Goal: Task Accomplishment & Management: Use online tool/utility

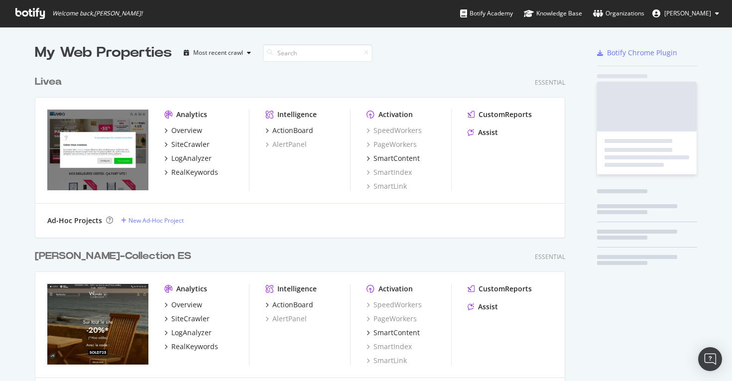
scroll to position [2281, 538]
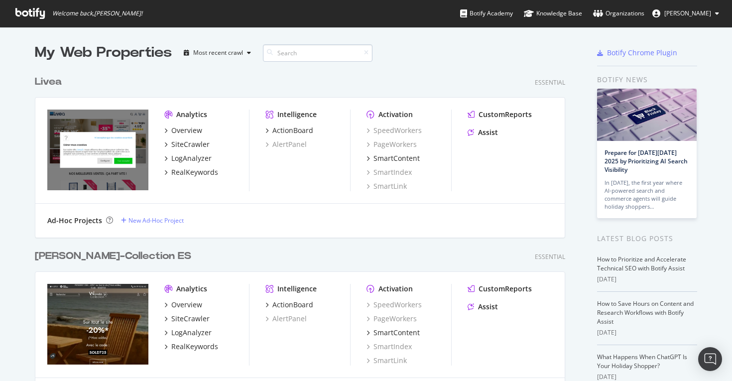
click at [302, 52] on input at bounding box center [318, 52] width 110 height 17
type input "[PERSON_NAME]"
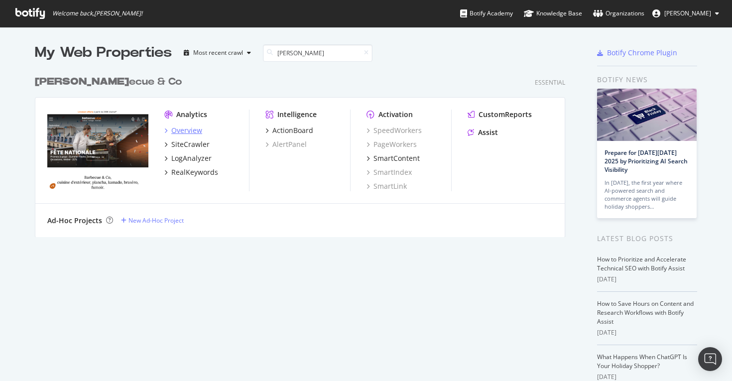
click at [175, 126] on div "Overview" at bounding box center [186, 130] width 31 height 10
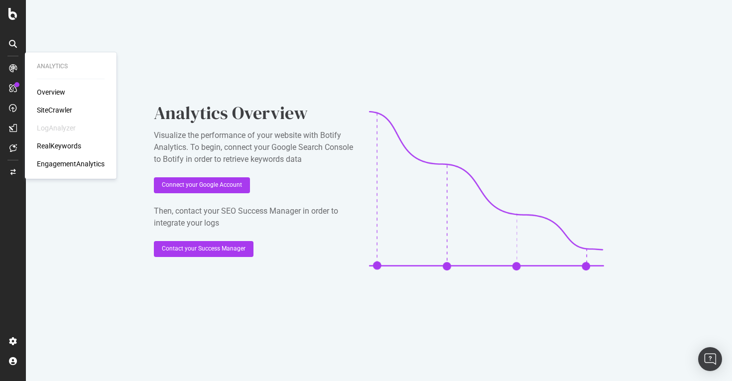
click at [40, 88] on div "Overview" at bounding box center [51, 92] width 28 height 10
click at [51, 108] on div "SiteCrawler" at bounding box center [54, 110] width 35 height 10
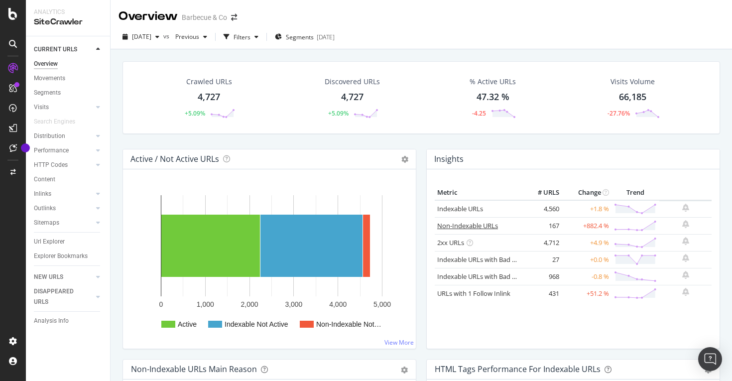
click at [467, 226] on link "Non-Indexable URLs" at bounding box center [467, 225] width 61 height 9
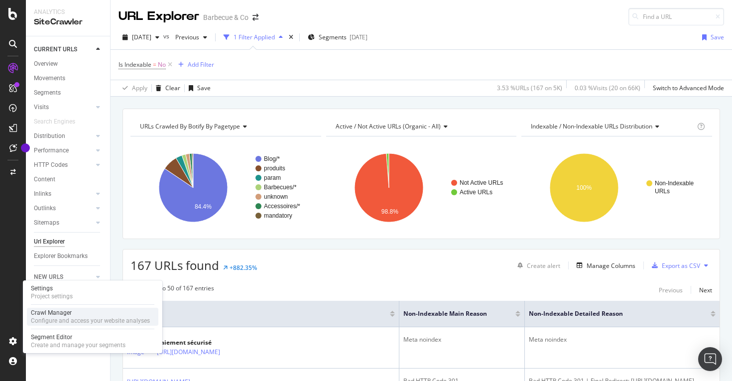
click at [62, 312] on div "Crawl Manager" at bounding box center [90, 313] width 119 height 8
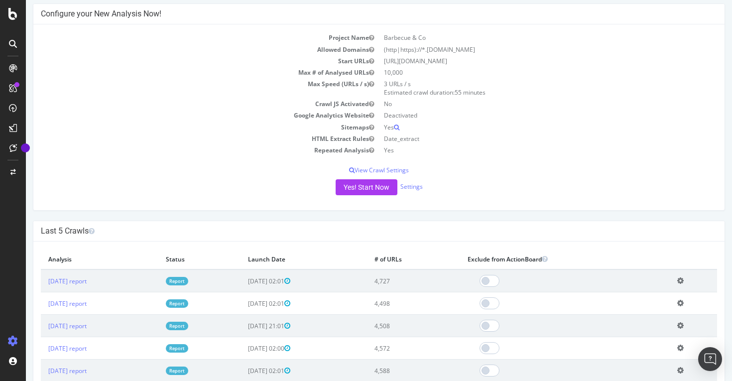
scroll to position [83, 0]
click at [371, 184] on button "Yes! Start Now" at bounding box center [367, 186] width 62 height 16
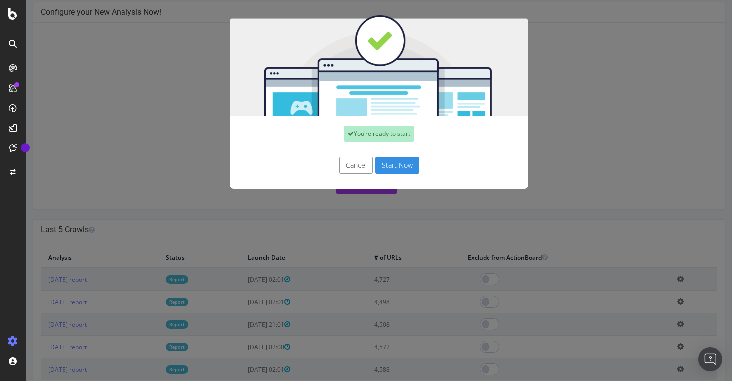
click at [394, 160] on button "Start Now" at bounding box center [397, 165] width 44 height 17
